Goal: Information Seeking & Learning: Learn about a topic

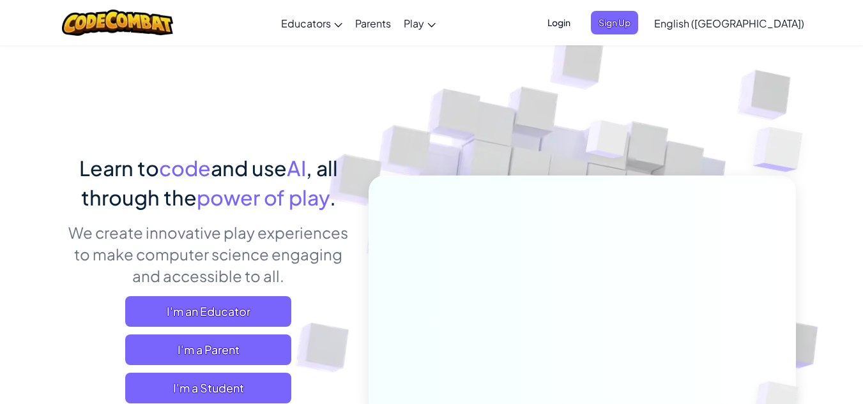
click at [578, 32] on span "Login" at bounding box center [559, 23] width 38 height 24
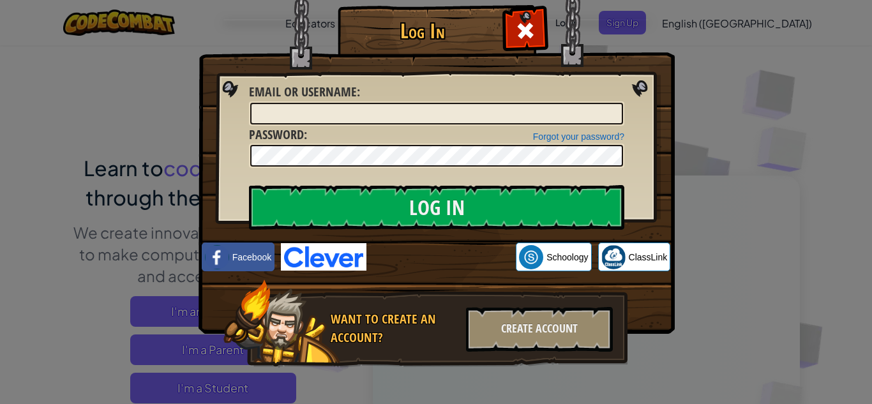
click at [666, 76] on img at bounding box center [437, 148] width 476 height 372
click at [507, 22] on div at bounding box center [525, 29] width 40 height 40
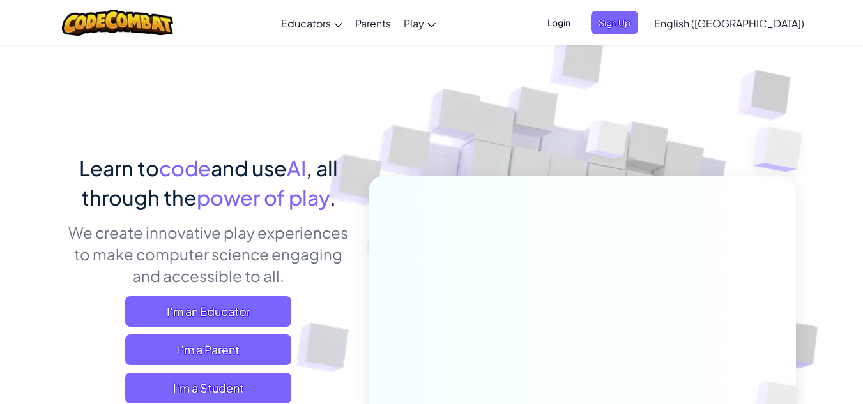
click at [157, 307] on span "I'm an Educator" at bounding box center [208, 311] width 166 height 31
click at [578, 29] on span "Login" at bounding box center [559, 23] width 38 height 24
